Goal: Navigation & Orientation: Find specific page/section

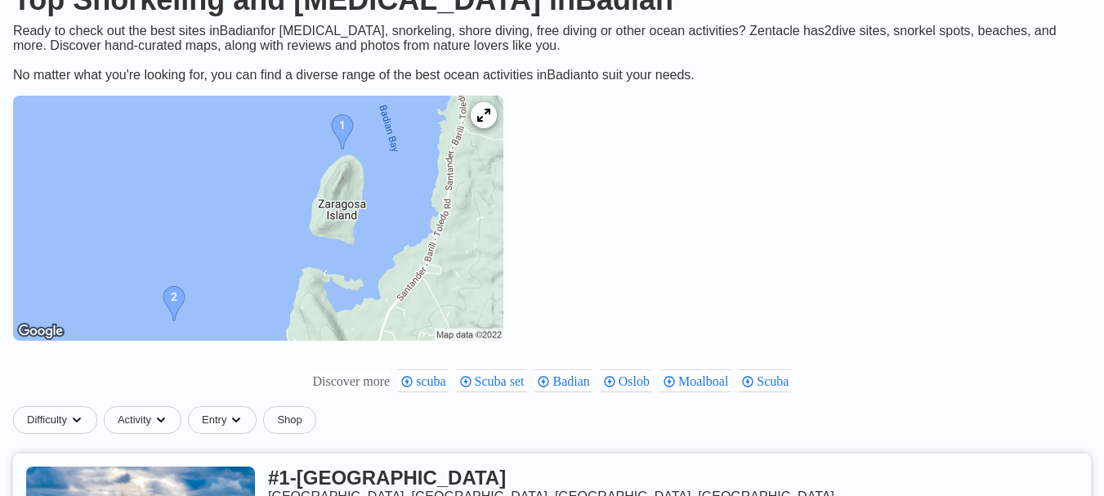
scroll to position [245, 0]
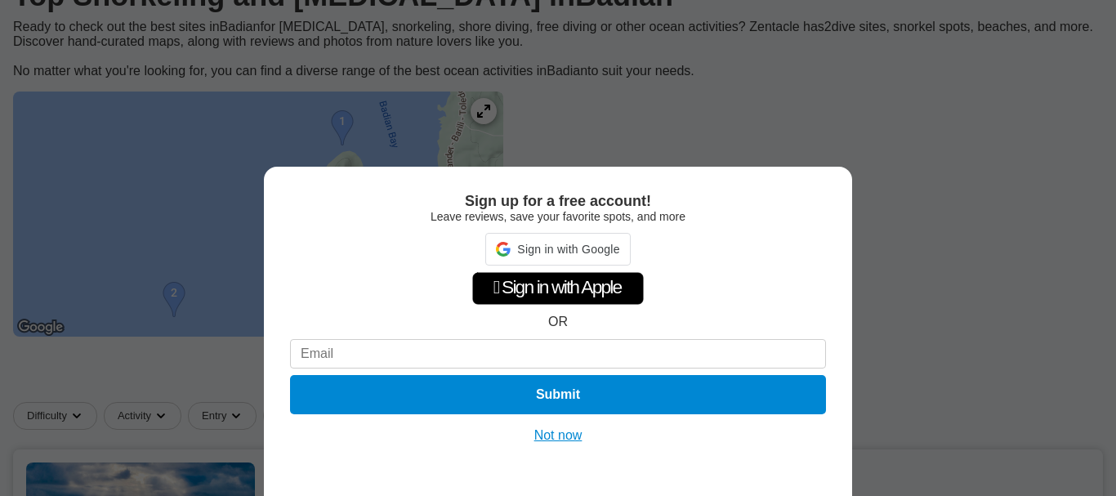
click at [543, 435] on button "Not now" at bounding box center [558, 435] width 58 height 16
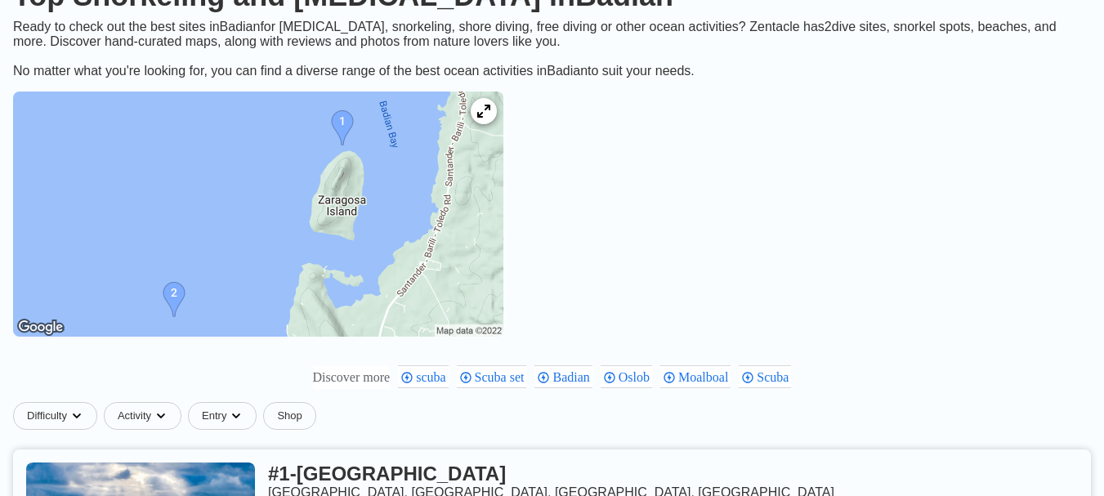
click at [395, 123] on img at bounding box center [258, 213] width 490 height 245
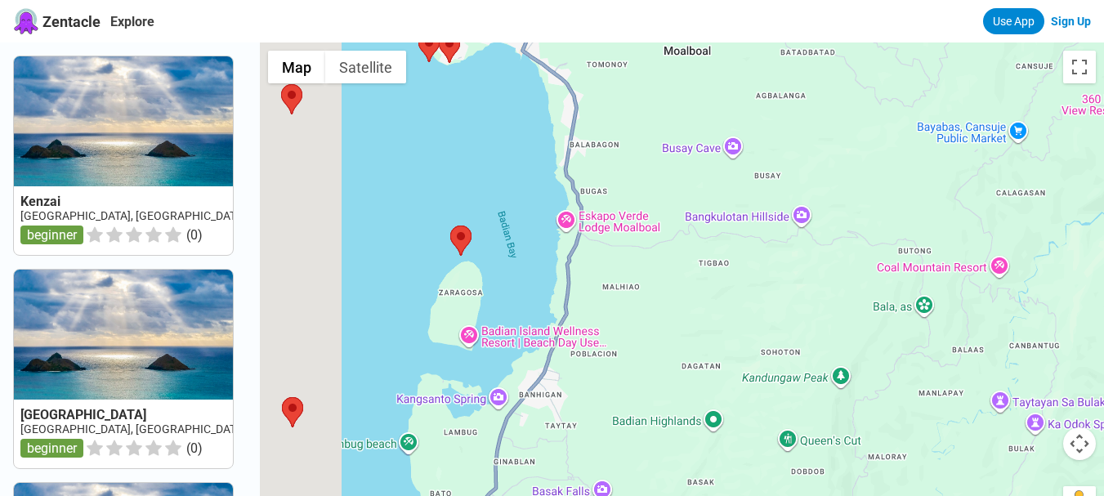
drag, startPoint x: 431, startPoint y: 225, endPoint x: 854, endPoint y: 257, distance: 424.4
click at [854, 257] on div at bounding box center [682, 290] width 844 height 496
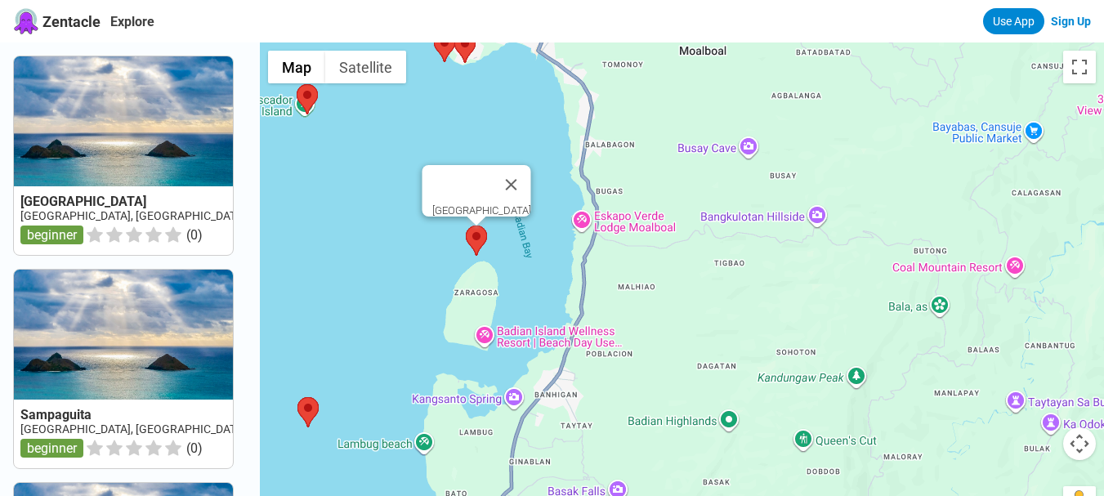
click at [466, 225] on area at bounding box center [466, 225] width 0 height 0
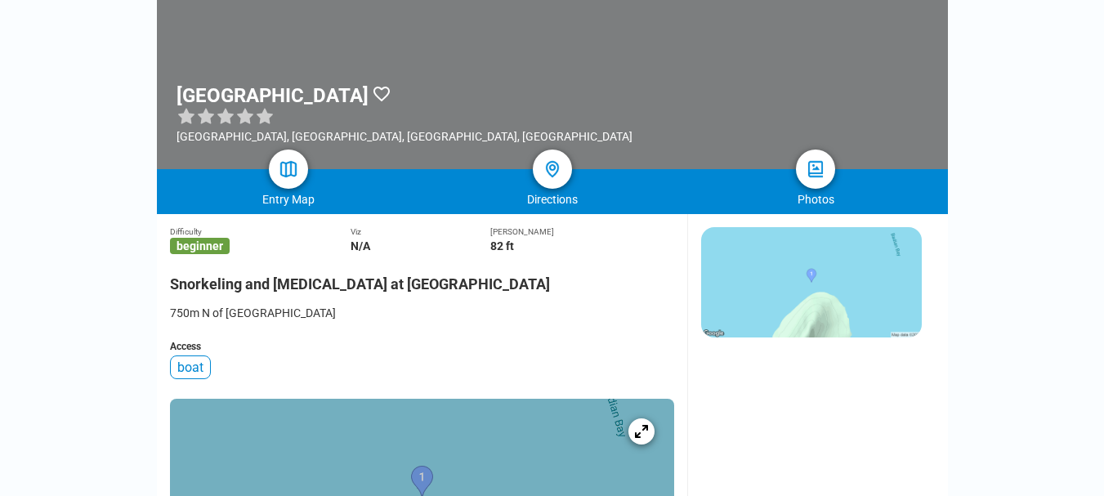
scroll to position [245, 0]
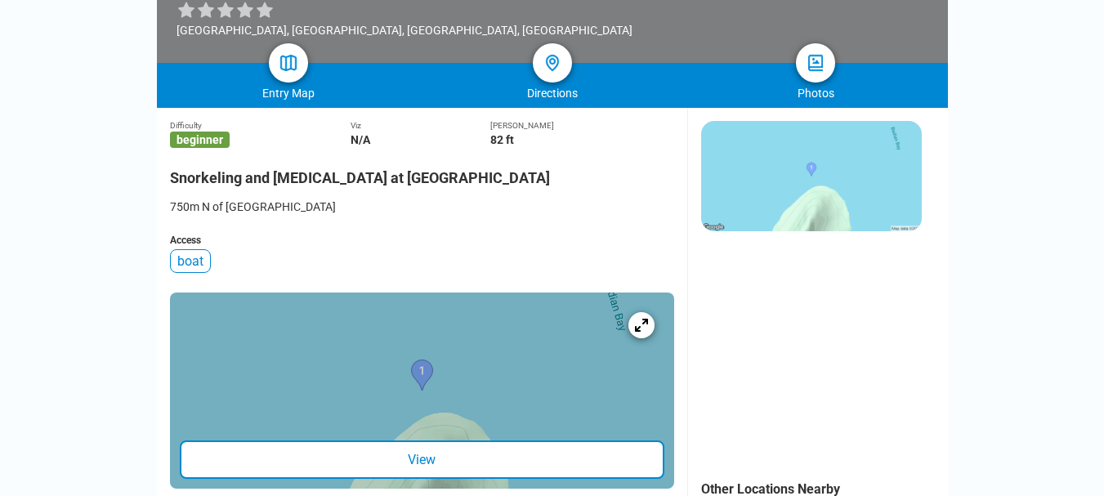
scroll to position [572, 0]
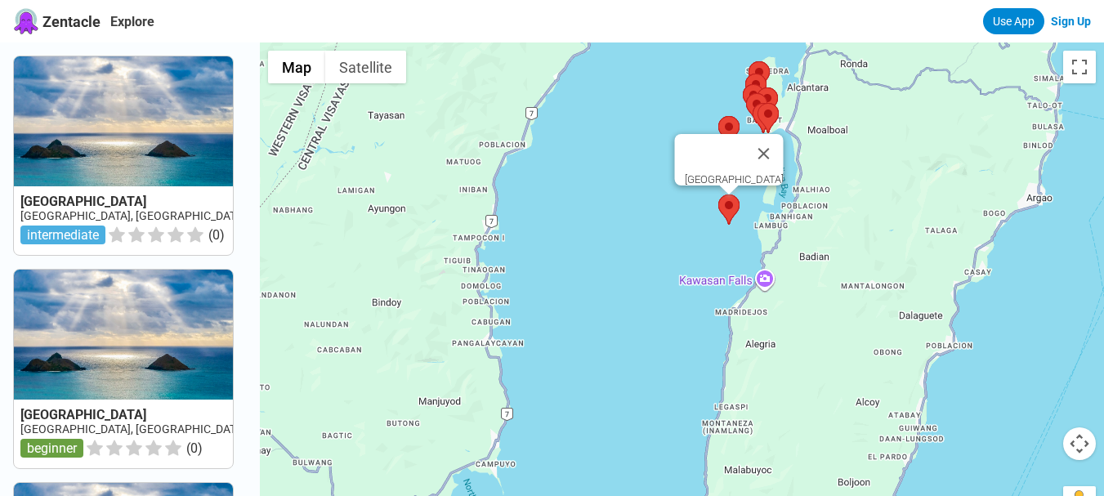
click at [718, 194] on area at bounding box center [718, 194] width 0 height 0
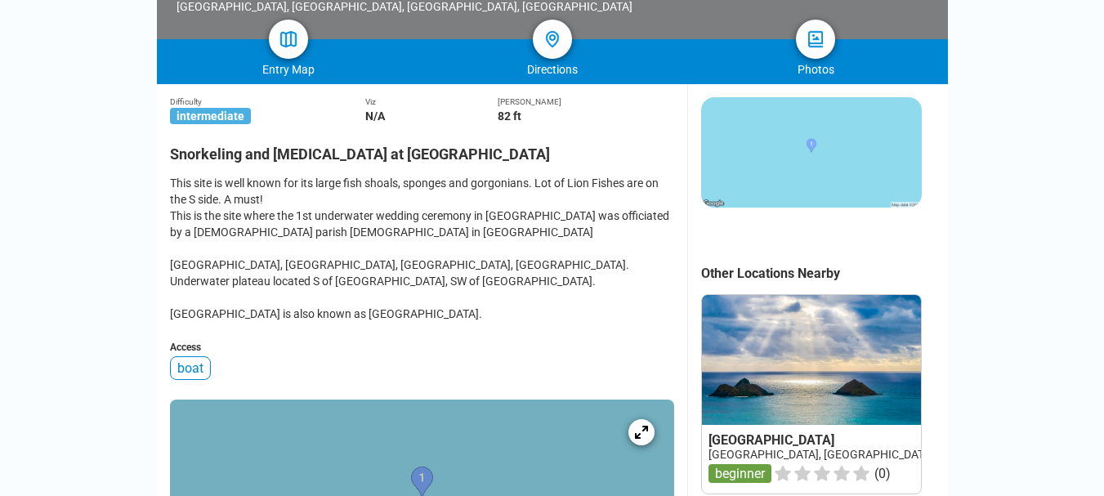
scroll to position [327, 0]
